Goal: Transaction & Acquisition: Purchase product/service

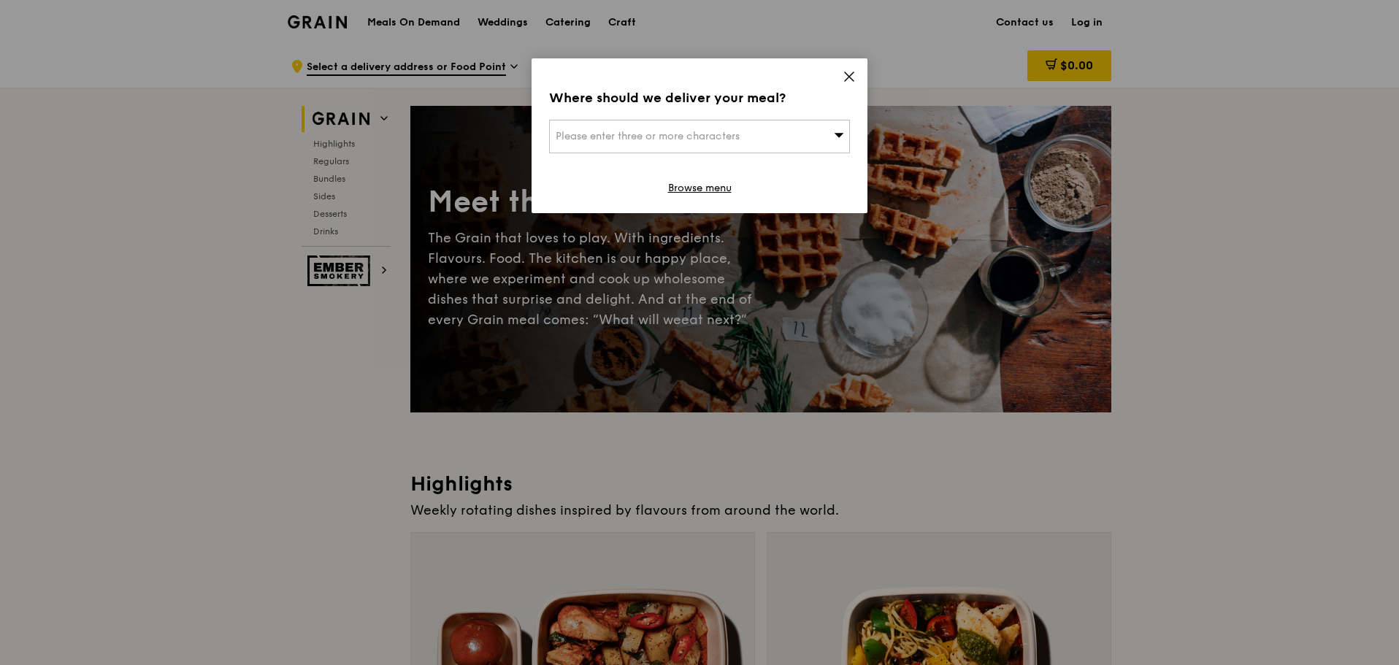
click at [798, 139] on div "Please enter three or more characters" at bounding box center [699, 137] width 301 height 34
click at [848, 80] on icon at bounding box center [849, 76] width 13 height 13
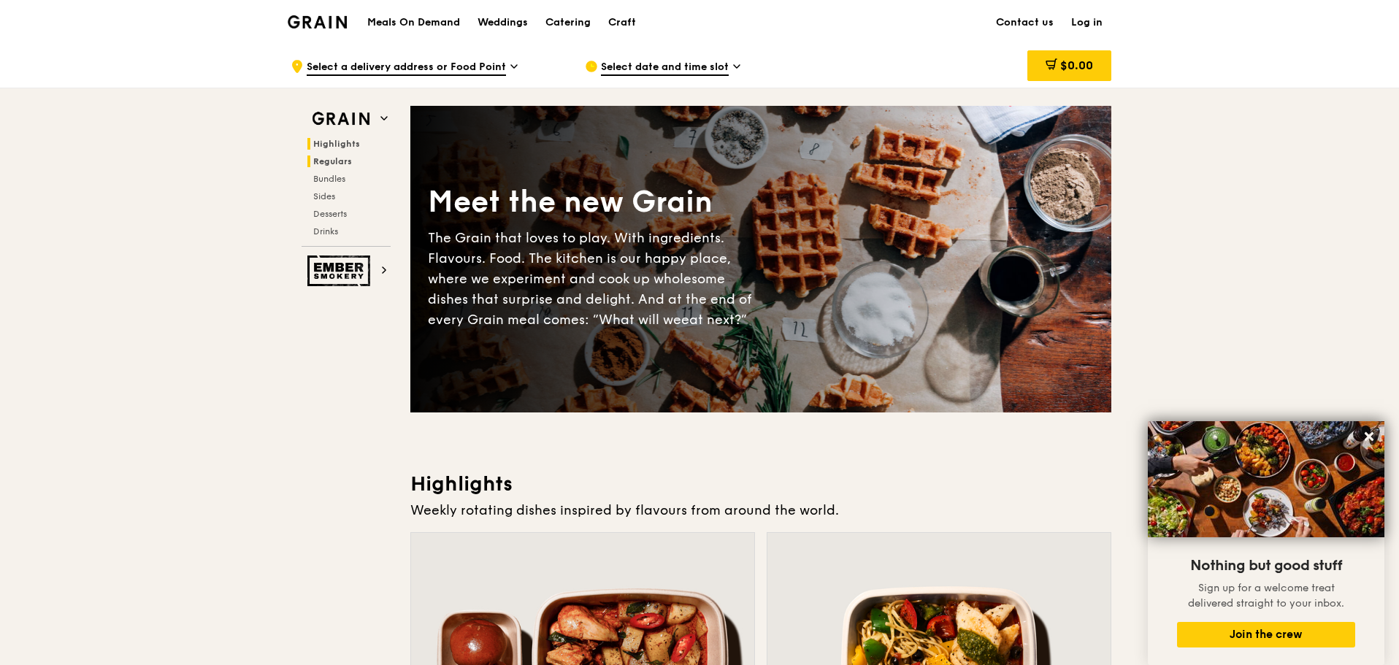
click at [332, 161] on span "Regulars" at bounding box center [332, 161] width 39 height 10
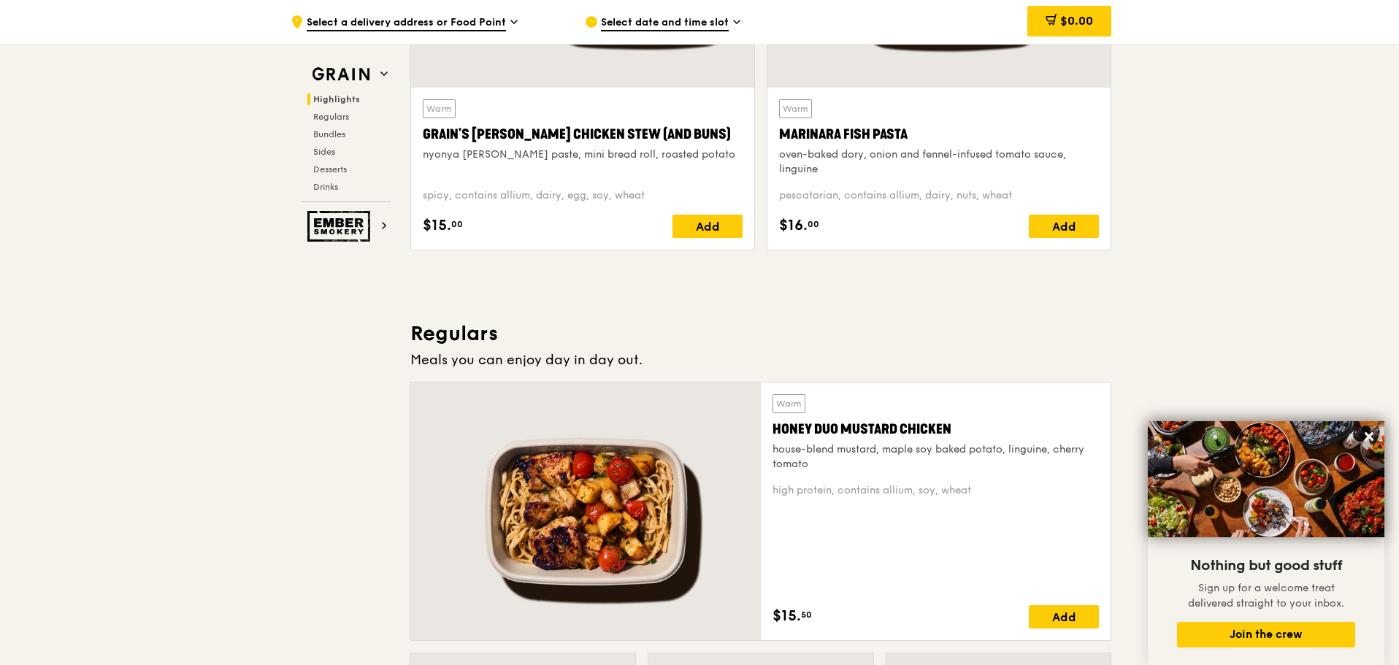
scroll to position [730, 0]
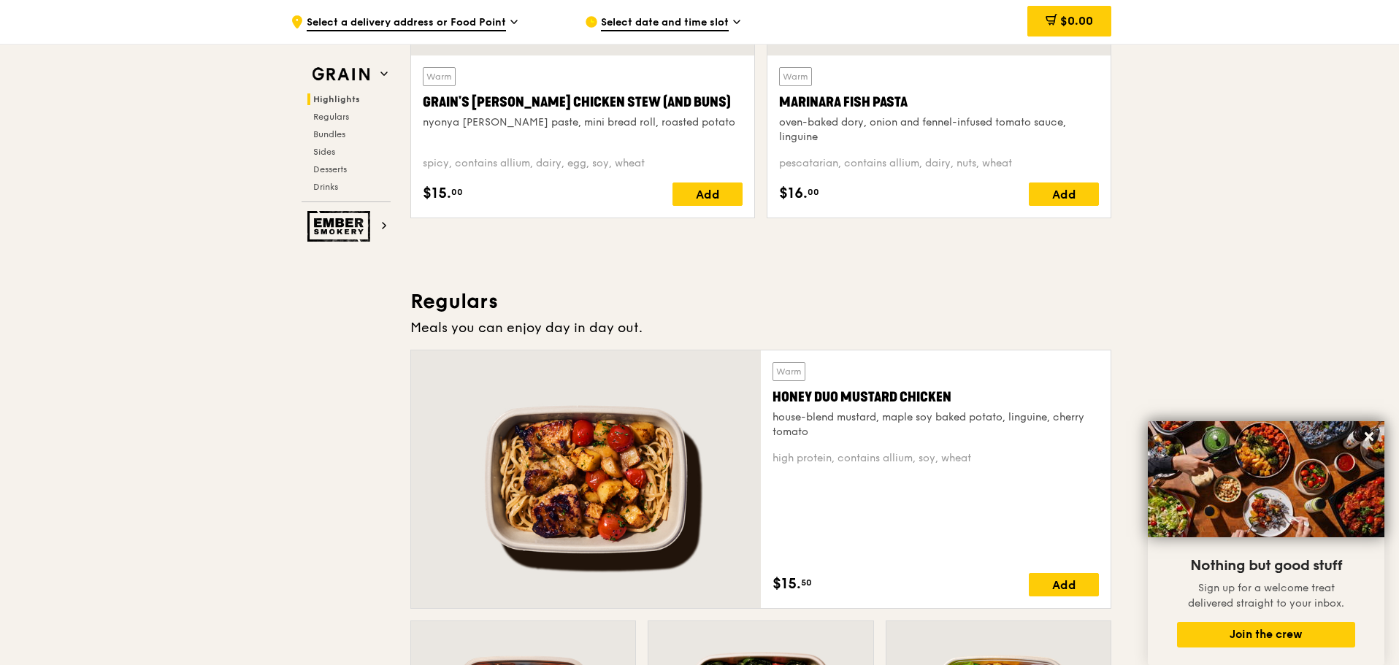
drag, startPoint x: 1365, startPoint y: 434, endPoint x: 1208, endPoint y: 340, distance: 183.1
click at [1365, 433] on icon at bounding box center [1369, 436] width 9 height 9
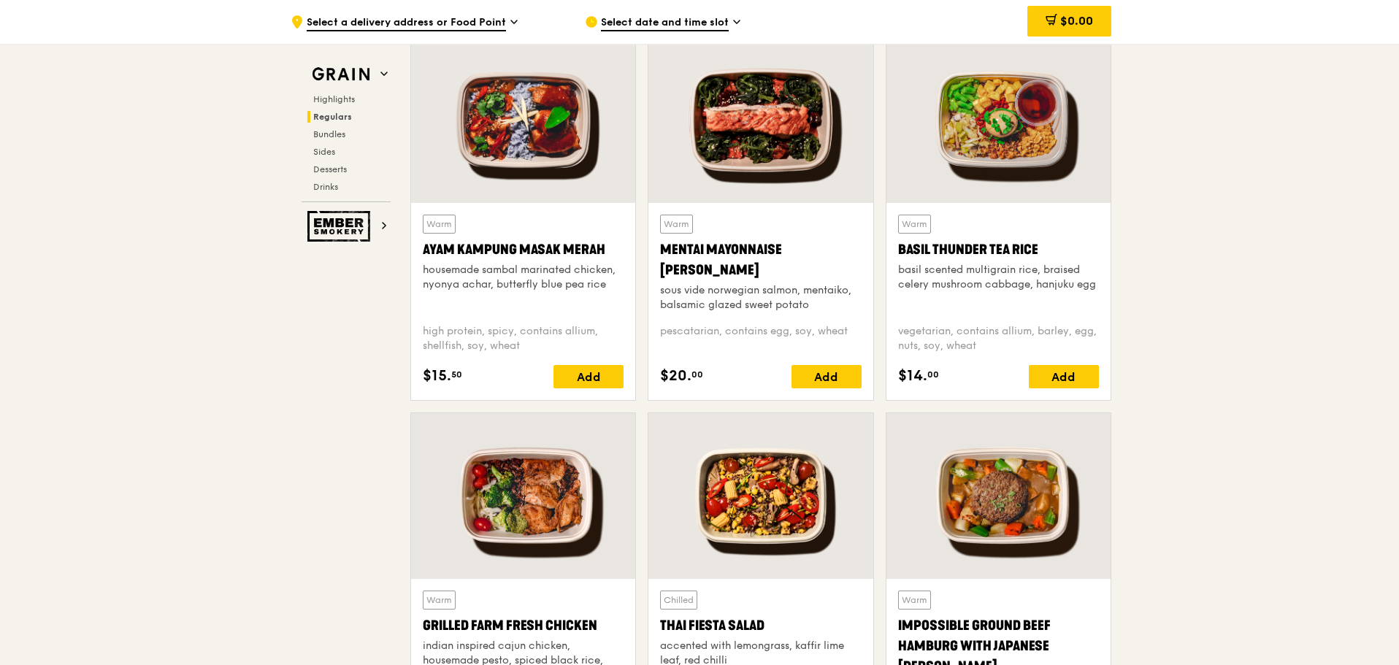
scroll to position [1460, 0]
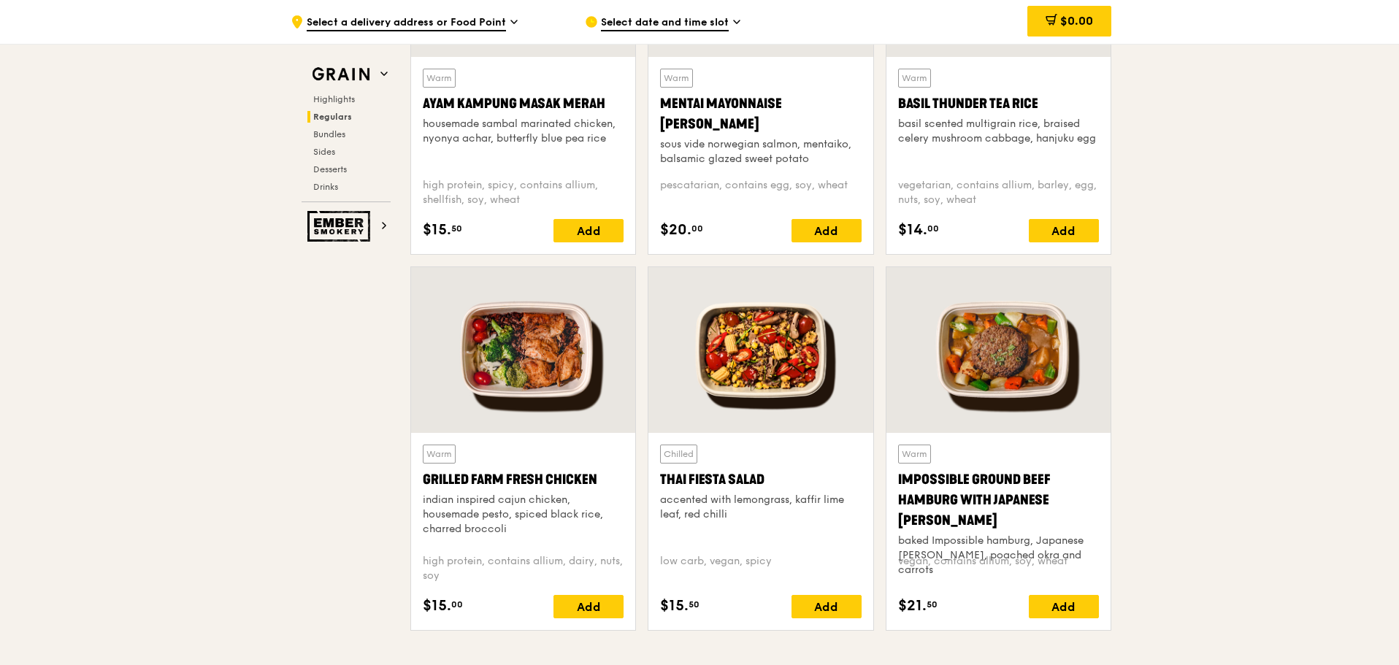
click at [573, 594] on div "Warm Grilled Farm Fresh Chicken indian inspired cajun chicken, housemade pesto,…" at bounding box center [523, 532] width 201 height 174
click at [579, 612] on div "Add" at bounding box center [588, 606] width 70 height 23
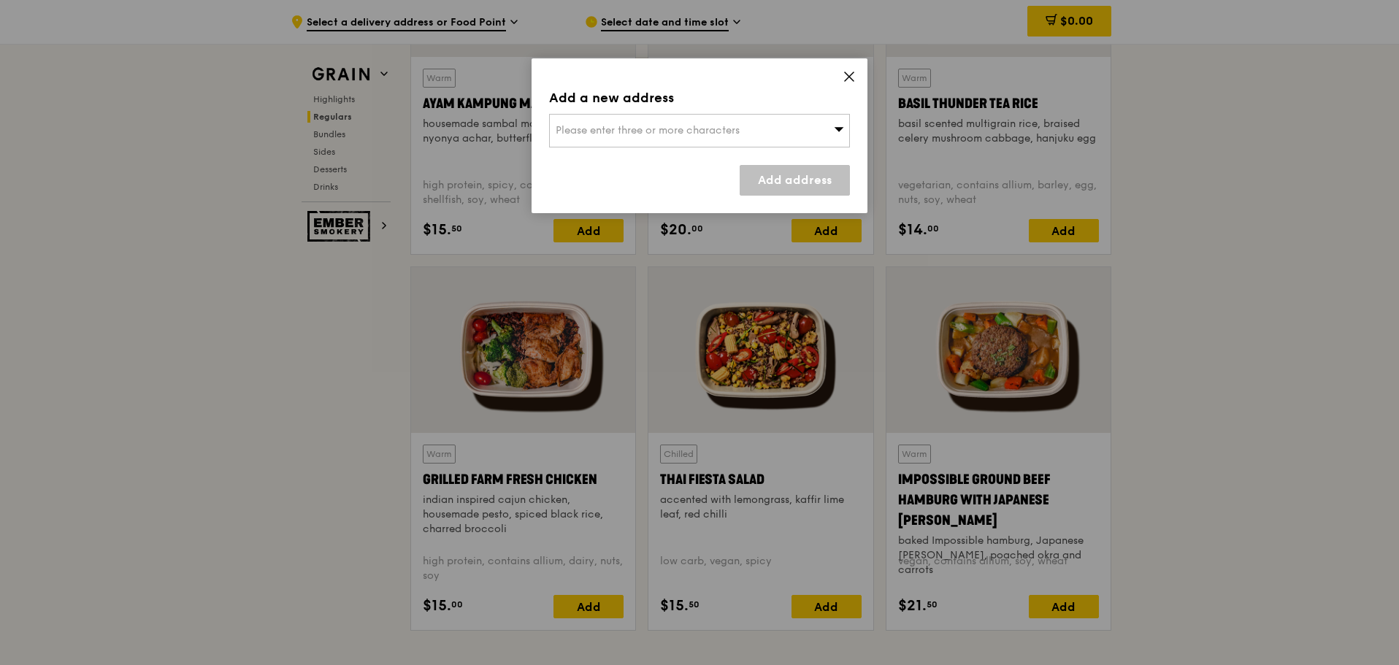
click at [716, 137] on div "Please enter three or more characters" at bounding box center [699, 131] width 301 height 34
click at [705, 161] on li "Please enter 3 or more characters" at bounding box center [699, 160] width 299 height 26
click at [626, 136] on input "search" at bounding box center [699, 131] width 299 height 32
type input "270029"
click at [841, 101] on div "Add a new address" at bounding box center [699, 98] width 301 height 20
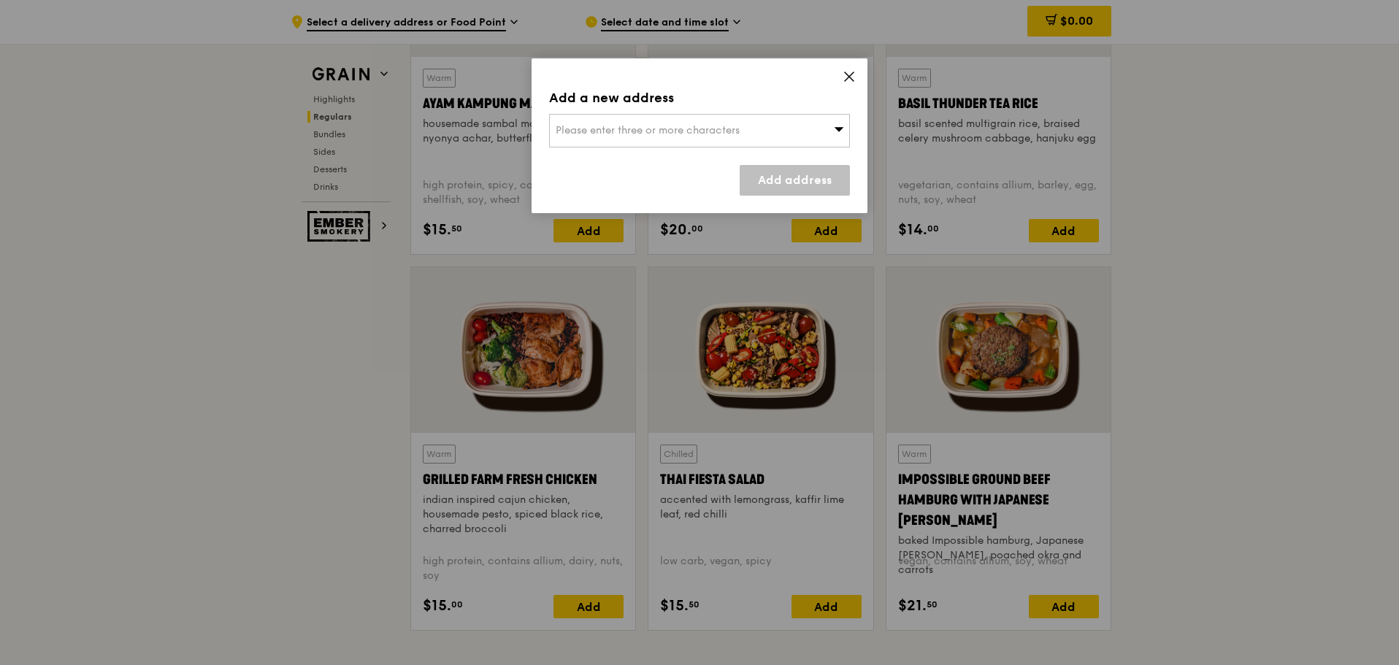
click at [789, 179] on link "Add address" at bounding box center [795, 180] width 110 height 31
click at [709, 137] on div "Please enter three or more characters" at bounding box center [699, 131] width 301 height 34
click at [848, 78] on icon at bounding box center [849, 76] width 9 height 9
